Goal: Information Seeking & Learning: Learn about a topic

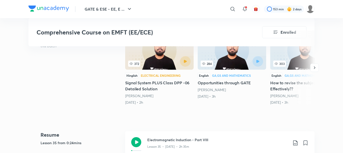
scroll to position [150, 0]
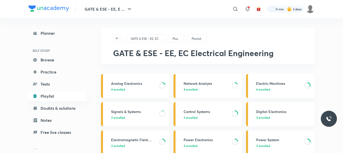
click at [188, 78] on link "Network Analysis 4 enrolled" at bounding box center [207, 86] width 68 height 24
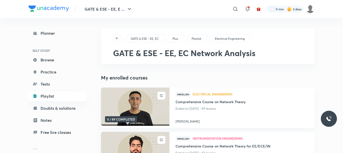
click at [188, 83] on div "My enrolled courses UNENROLL 0 / 89 COMPLETED Hinglish Electrical Engineering C…" at bounding box center [207, 145] width 213 height 142
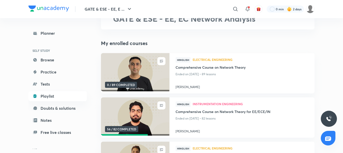
scroll to position [36, 0]
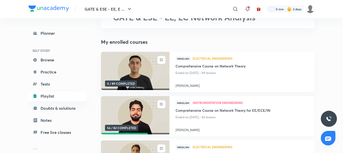
click at [148, 108] on img at bounding box center [135, 115] width 70 height 39
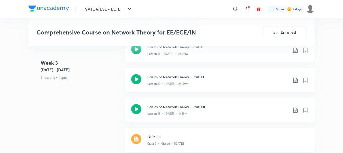
scroll to position [708, 0]
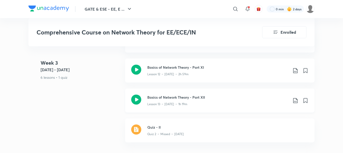
click at [138, 97] on icon at bounding box center [136, 100] width 10 height 10
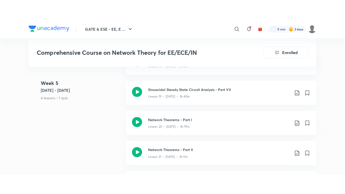
scroll to position [1020, 0]
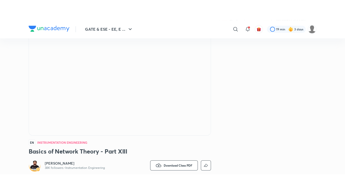
scroll to position [50, 0]
